Goal: Transaction & Acquisition: Purchase product/service

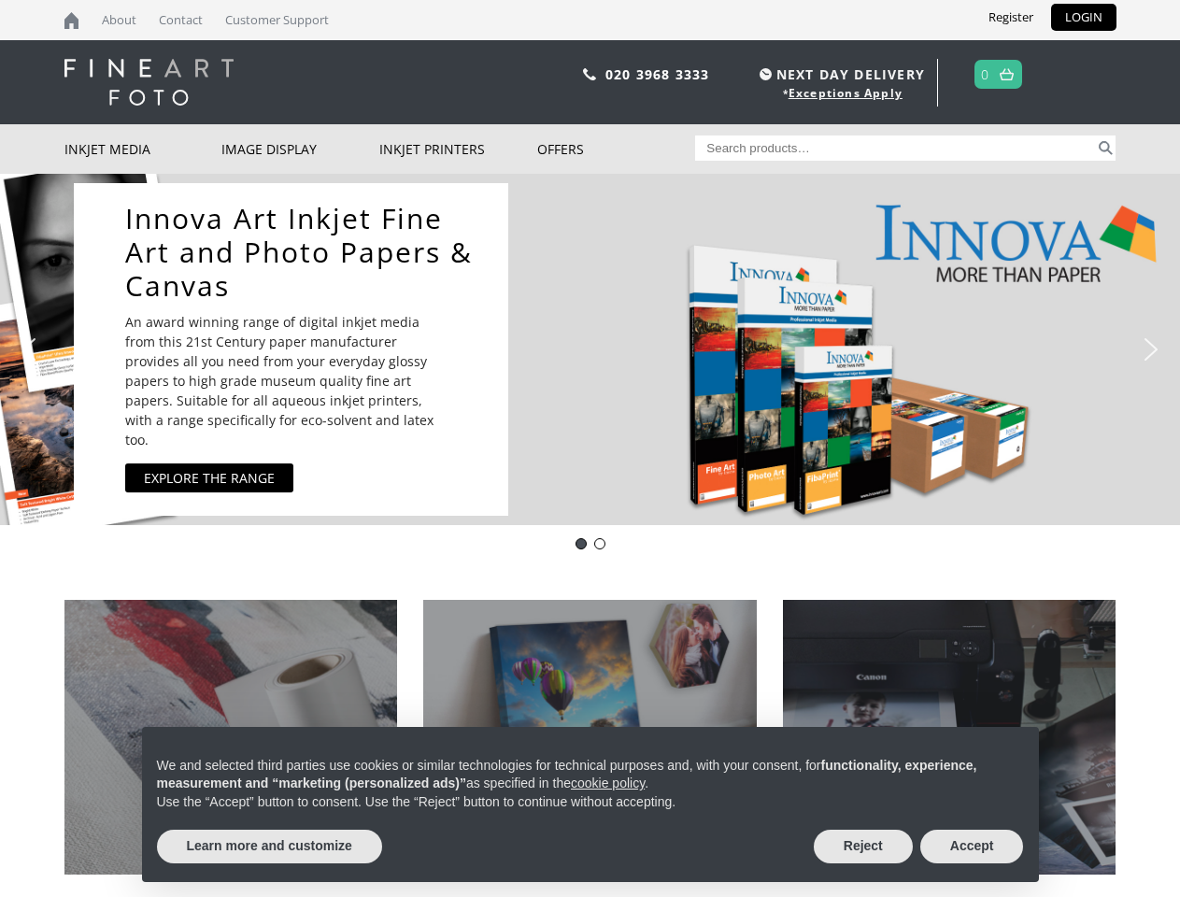
click at [589, 448] on div "Innova Art Inkjet Fine Art and Photo Papers & Canvas An award winning range of …" at bounding box center [585, 349] width 1023 height 351
click at [589, 349] on div "Innova Art Inkjet Fine Art and Photo Papers & Canvas An award winning range of …" at bounding box center [585, 349] width 1023 height 351
click at [585, 349] on div "Innova Art Inkjet Fine Art and Photo Papers & Canvas An award winning range of …" at bounding box center [585, 349] width 1023 height 351
click at [290, 349] on p "An award winning range of digital inkjet media from this 21st Century paper man…" at bounding box center [288, 380] width 327 height 137
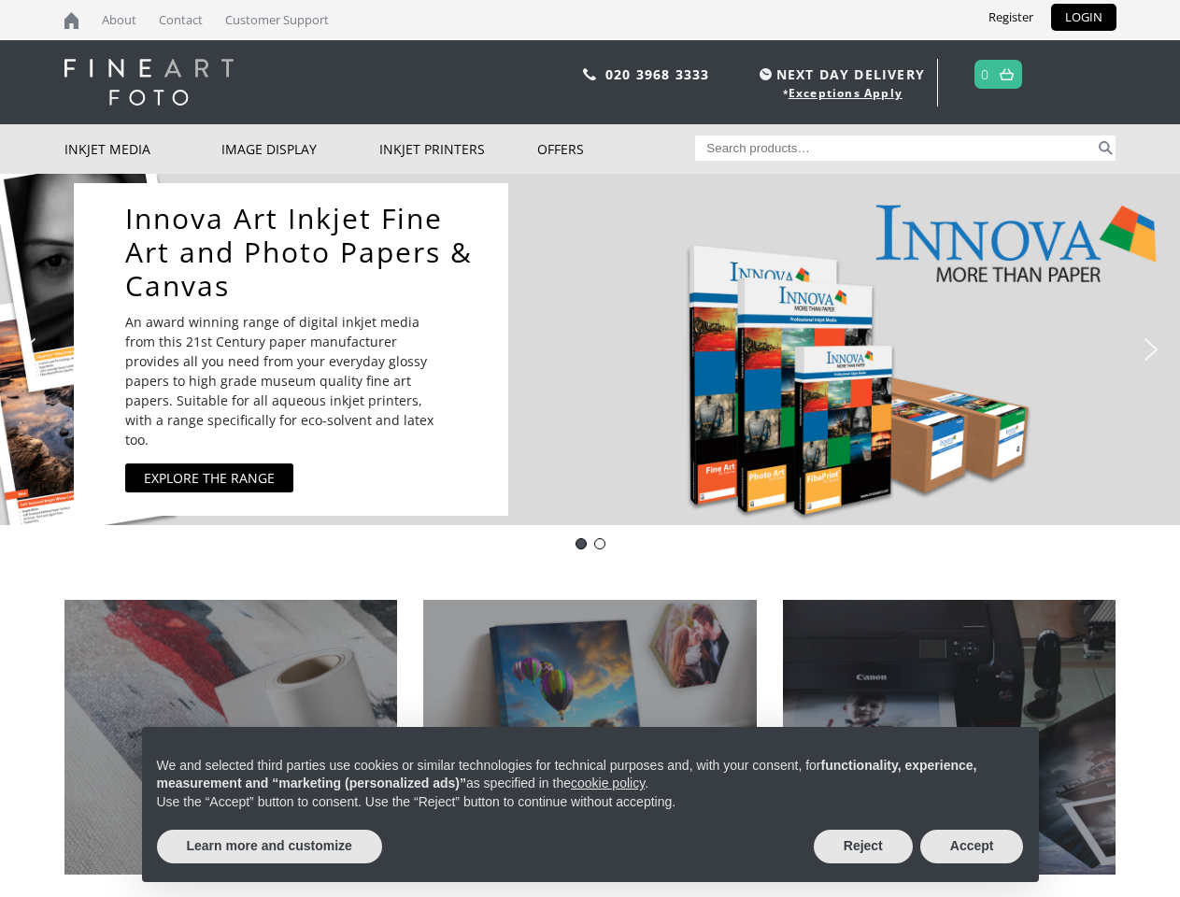
click at [29, 349] on img "previous arrow" at bounding box center [29, 349] width 30 height 30
click at [1151, 349] on img "next arrow" at bounding box center [1151, 349] width 30 height 30
click at [581, 544] on div "Innova-general" at bounding box center [580, 543] width 11 height 11
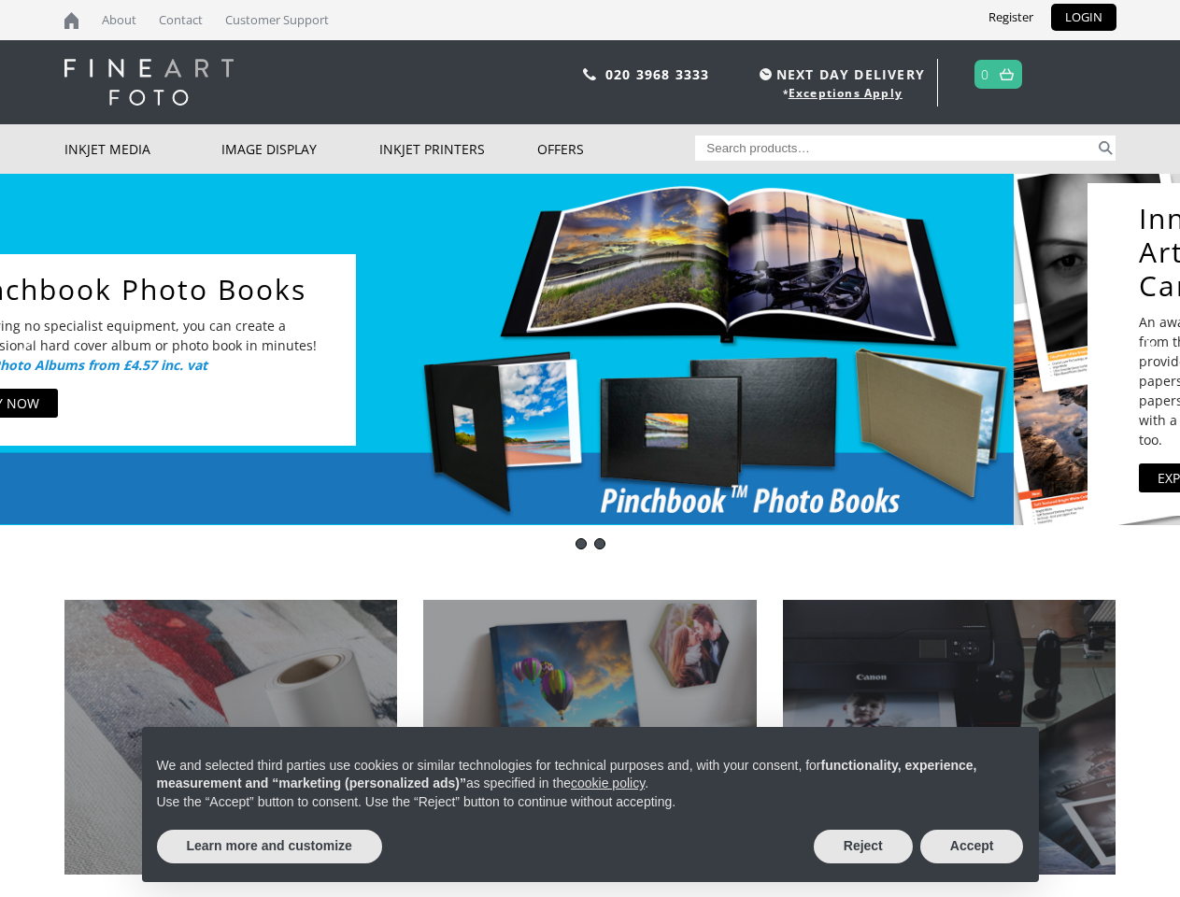
click at [600, 544] on div "pinch book" at bounding box center [599, 543] width 11 height 11
